Goal: Information Seeking & Learning: Learn about a topic

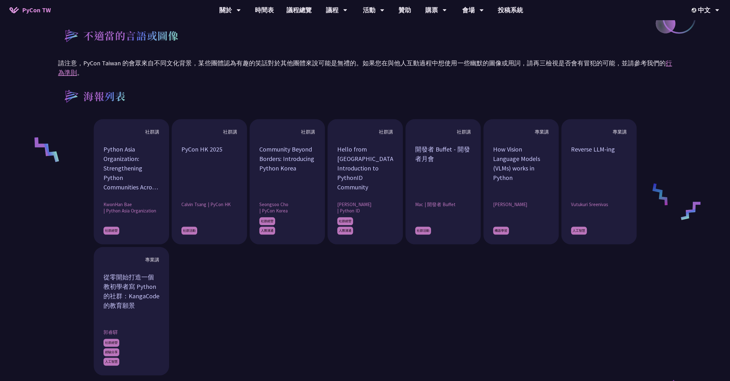
scroll to position [491, 0]
click at [267, 9] on link "時間表" at bounding box center [265, 10] width 32 height 20
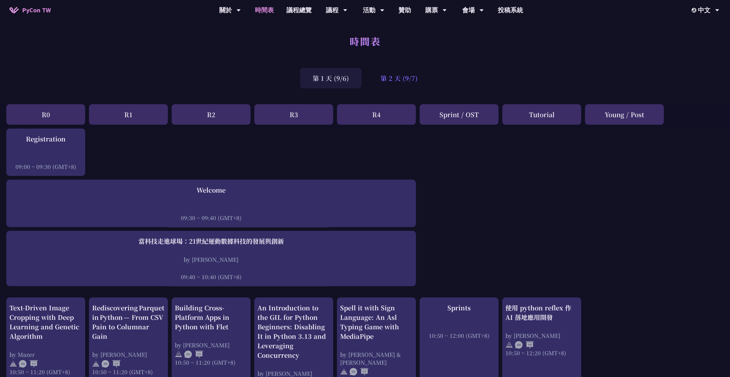
click at [399, 81] on div "第 2 天 (9/7)" at bounding box center [399, 78] width 62 height 21
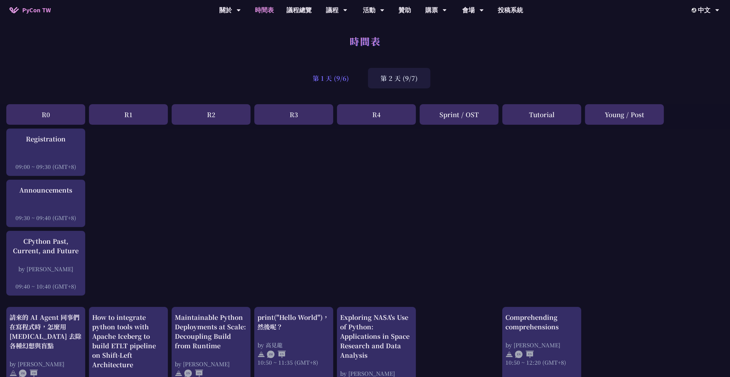
click at [321, 82] on div "第 1 天 (9/6)" at bounding box center [331, 78] width 62 height 21
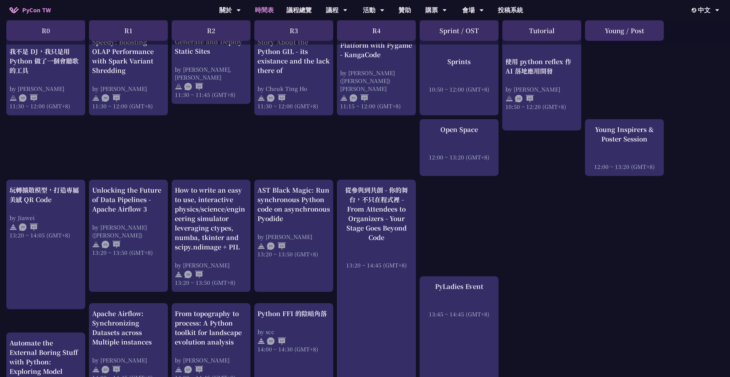
scroll to position [461, 0]
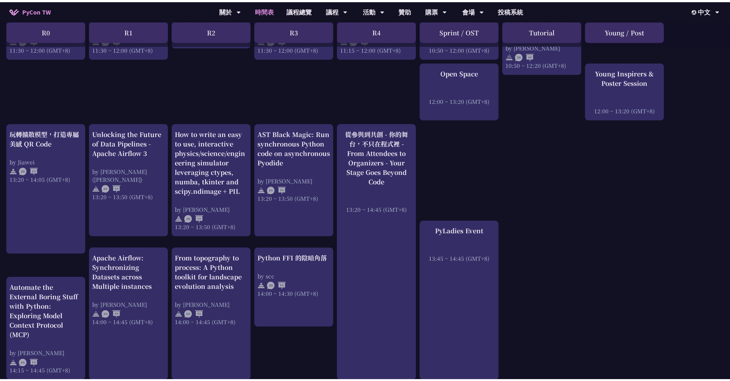
scroll to position [491, 0]
